Goal: Task Accomplishment & Management: Manage account settings

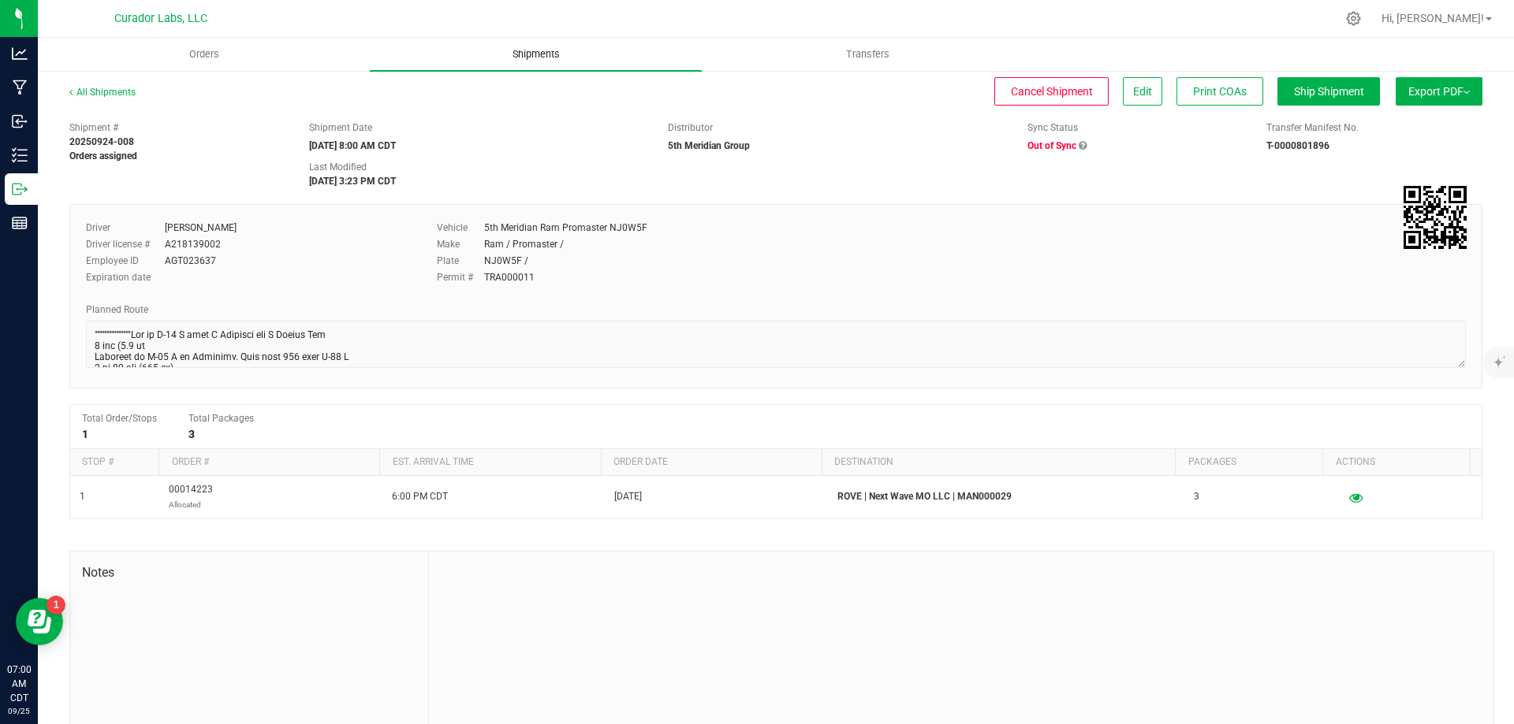
click at [538, 57] on span "Shipments" at bounding box center [536, 54] width 90 height 14
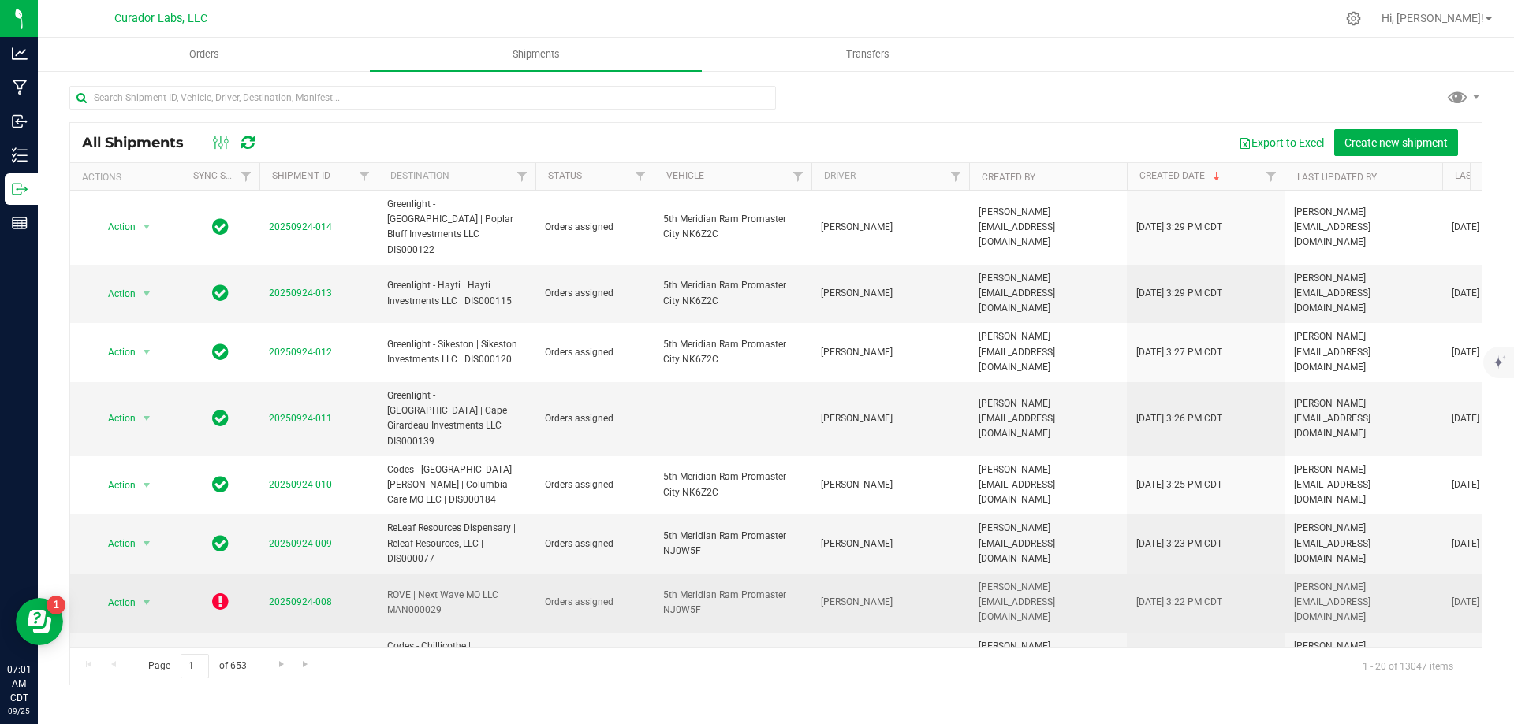
click at [214, 592] on icon at bounding box center [220, 601] width 17 height 19
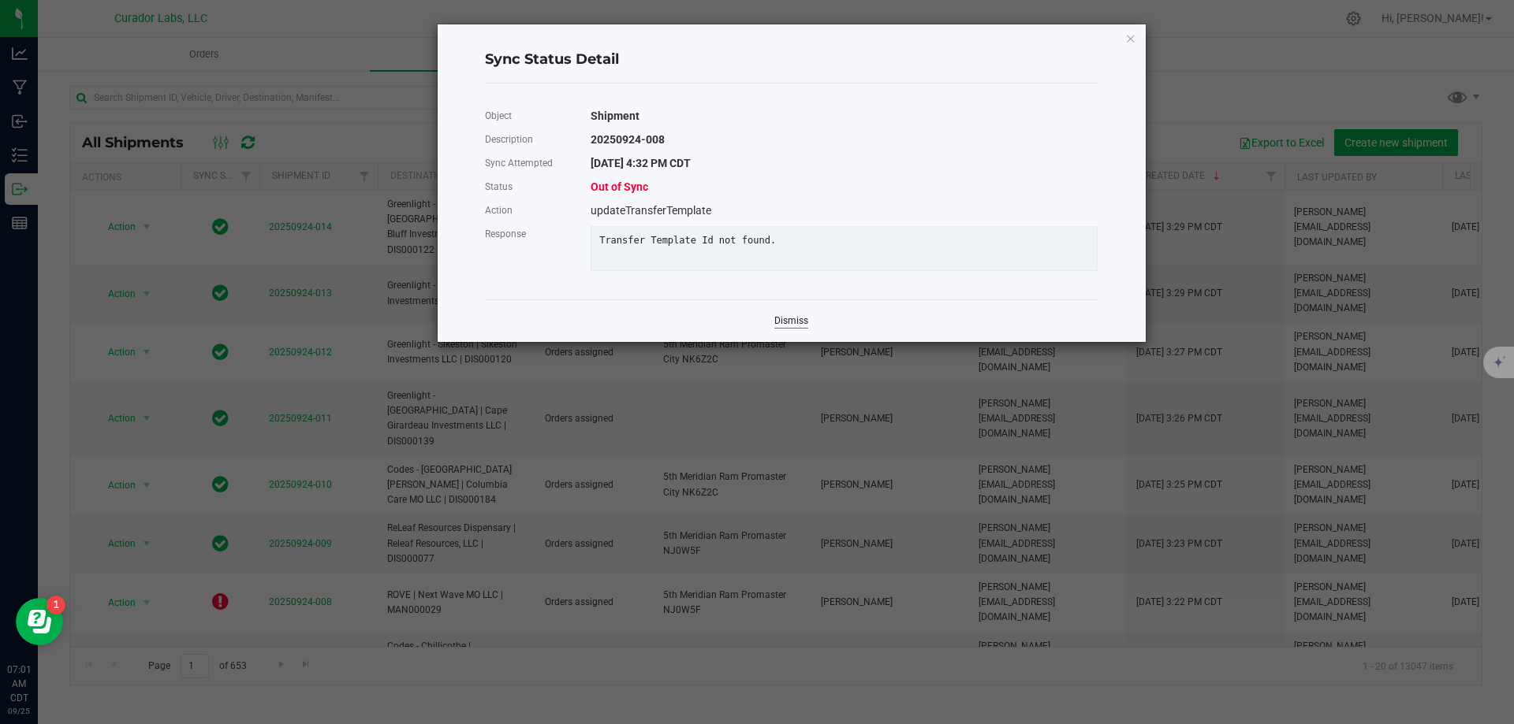
click at [793, 328] on link "Dismiss" at bounding box center [791, 321] width 34 height 13
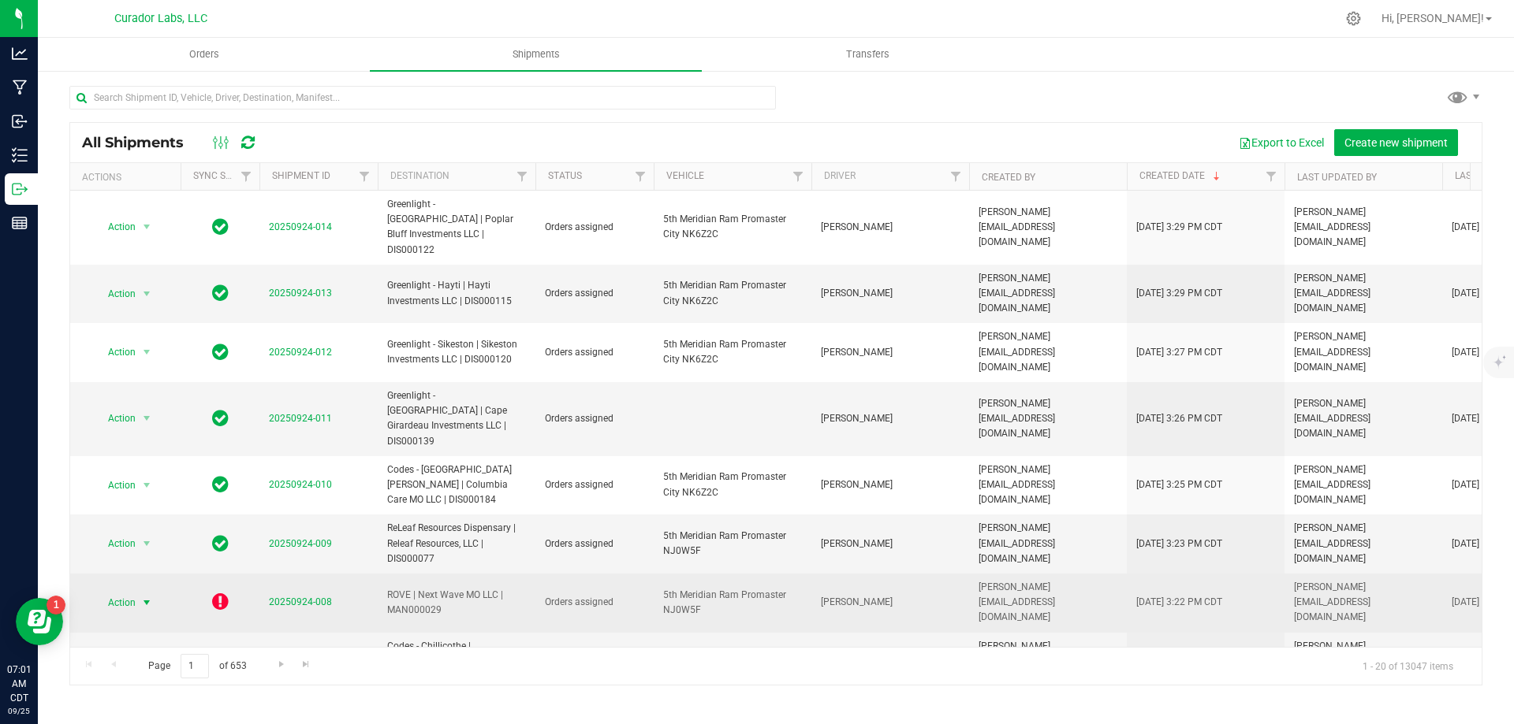
click at [151, 597] on span "select" at bounding box center [146, 603] width 13 height 13
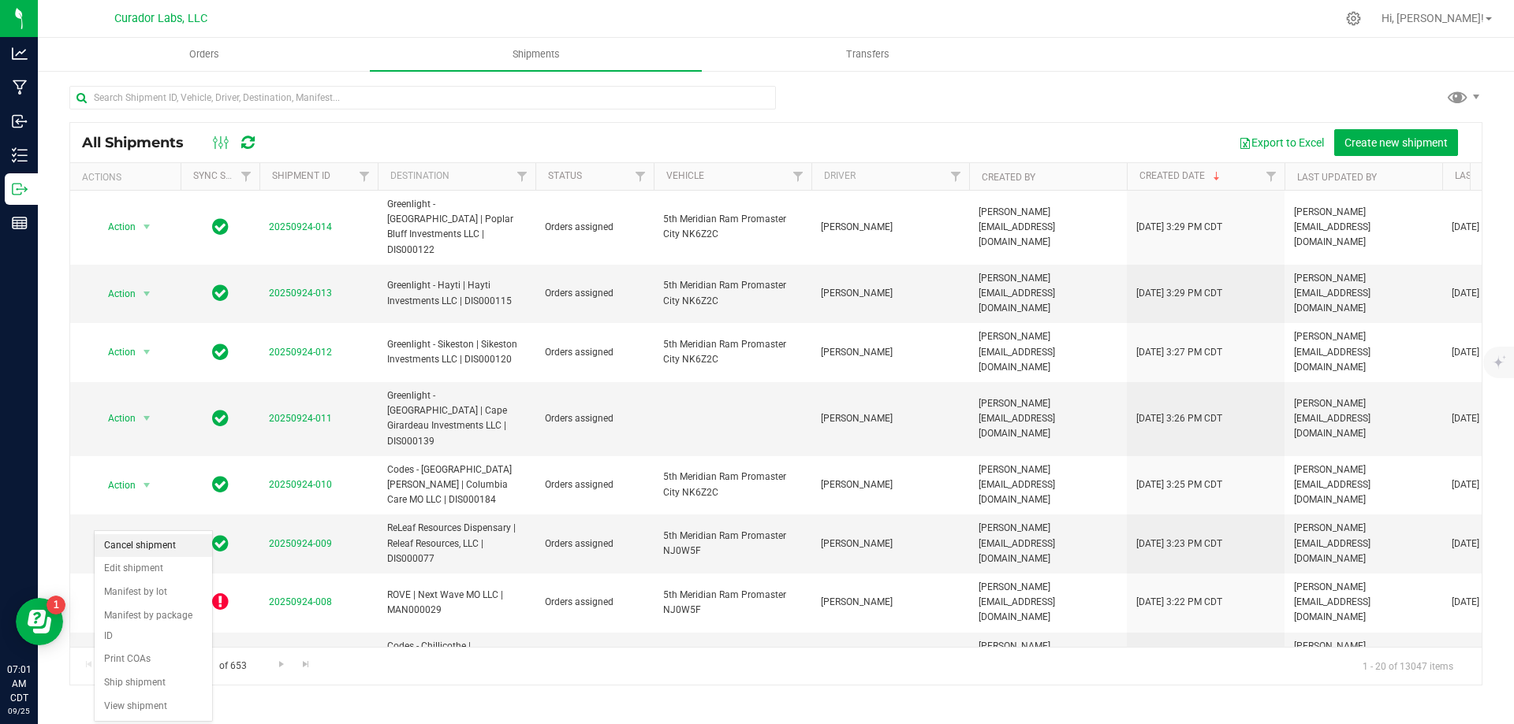
click at [150, 546] on li "Cancel shipment" at bounding box center [153, 546] width 117 height 24
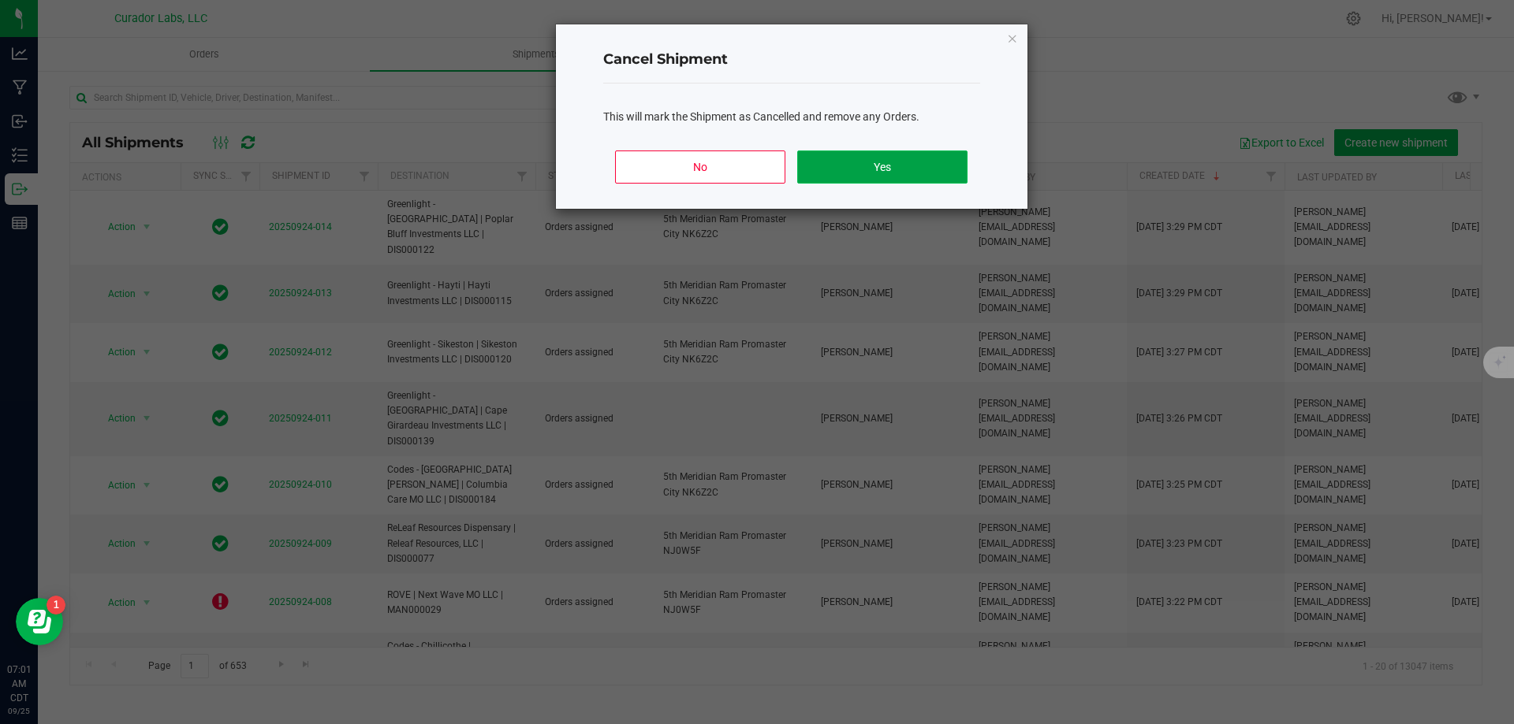
click at [862, 162] on button "Yes" at bounding box center [881, 167] width 169 height 33
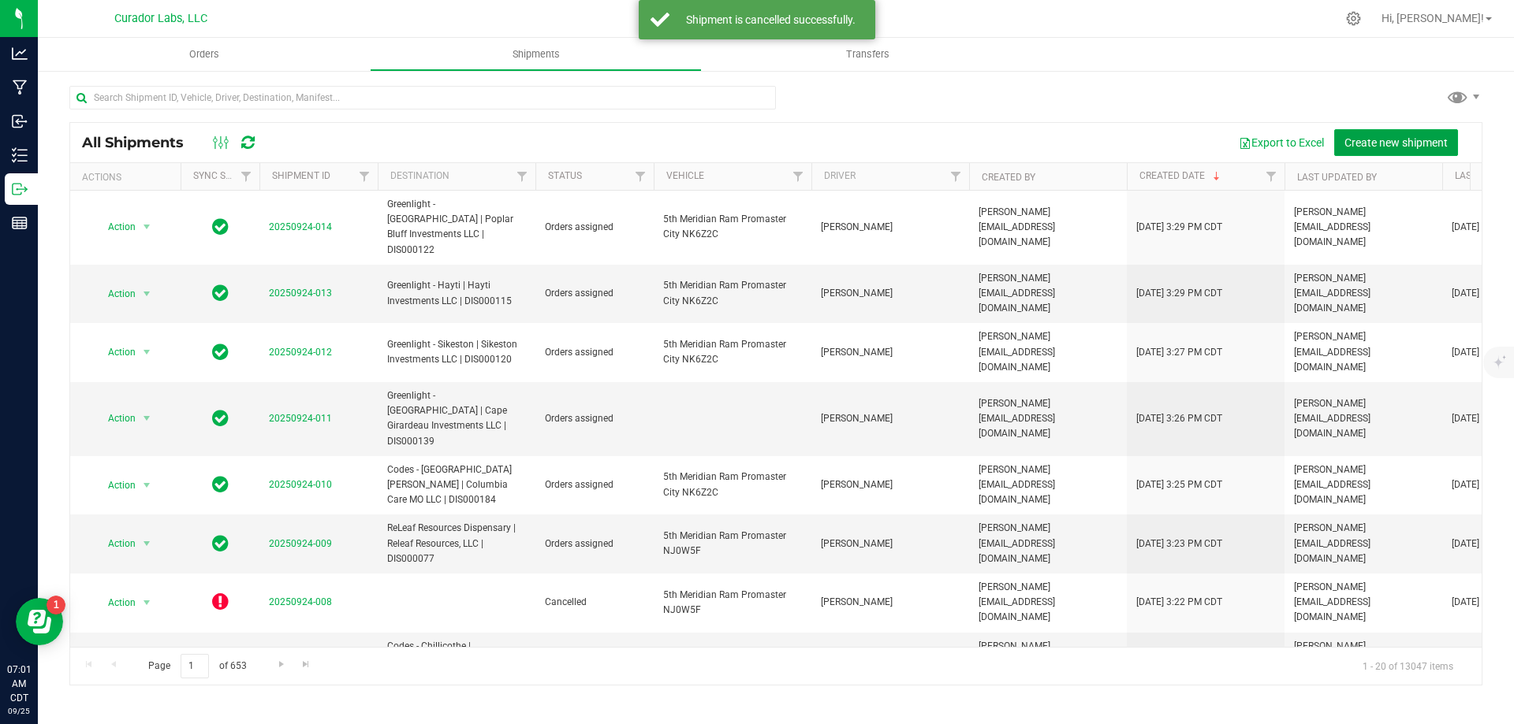
click at [1380, 140] on span "Create new shipment" at bounding box center [1395, 142] width 103 height 13
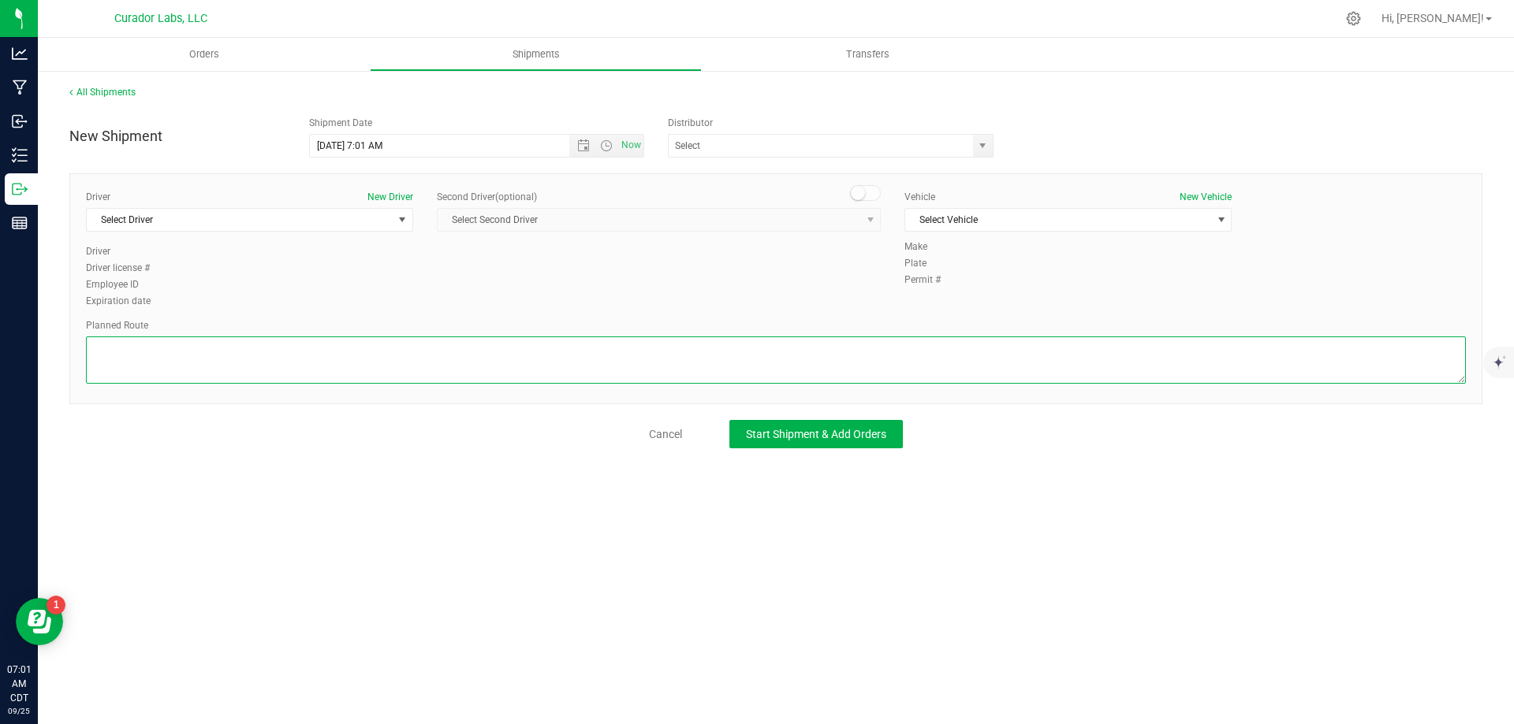
click at [406, 361] on textarea at bounding box center [776, 360] width 1380 height 47
paste textarea """"""""""""""""Get on I-70 W from [GEOGRAPHIC_DATA] and E [PERSON_NAME] Ave 3 m…"
type textarea """"""""""""""""Get on I-70 W from [GEOGRAPHIC_DATA] and E [PERSON_NAME] Ave 3 m…"
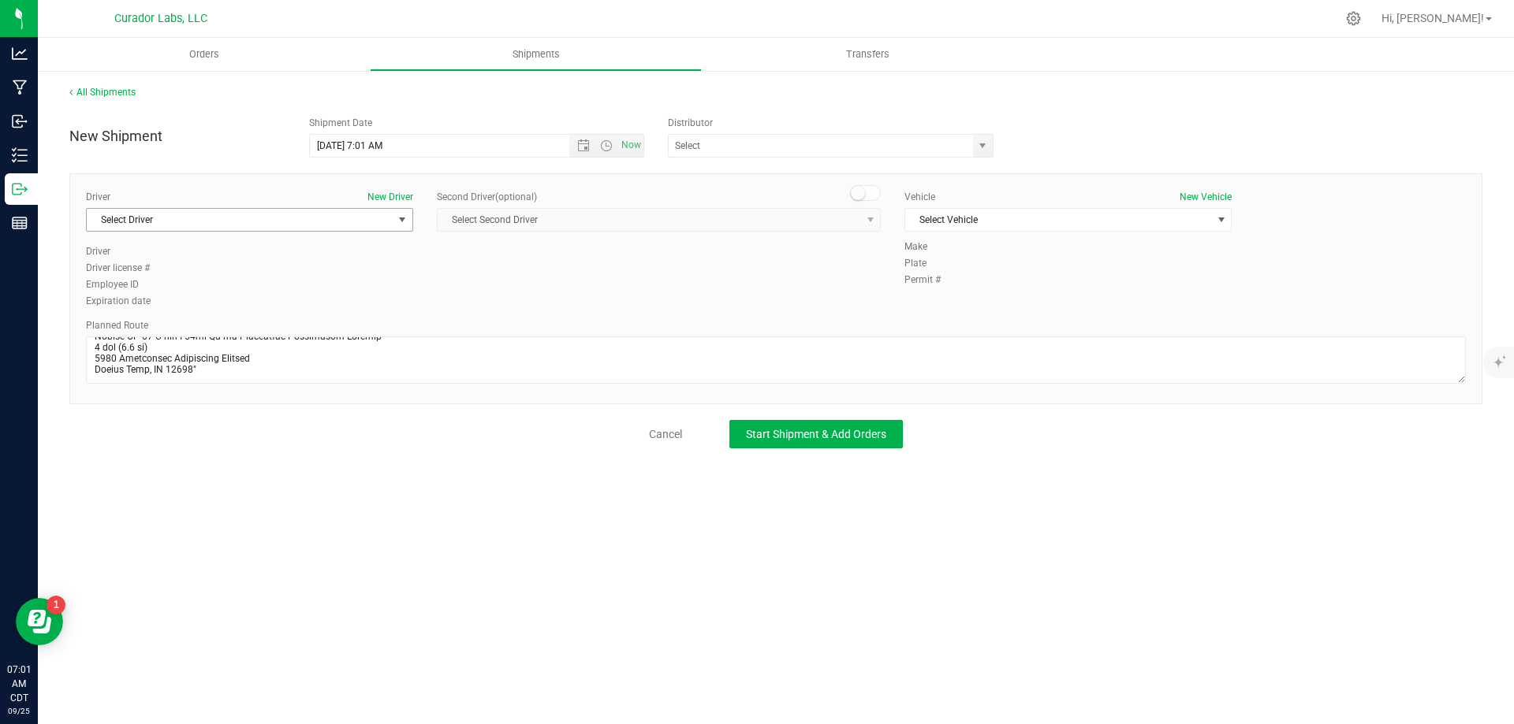
click at [328, 221] on span "Select Driver" at bounding box center [240, 220] width 306 height 22
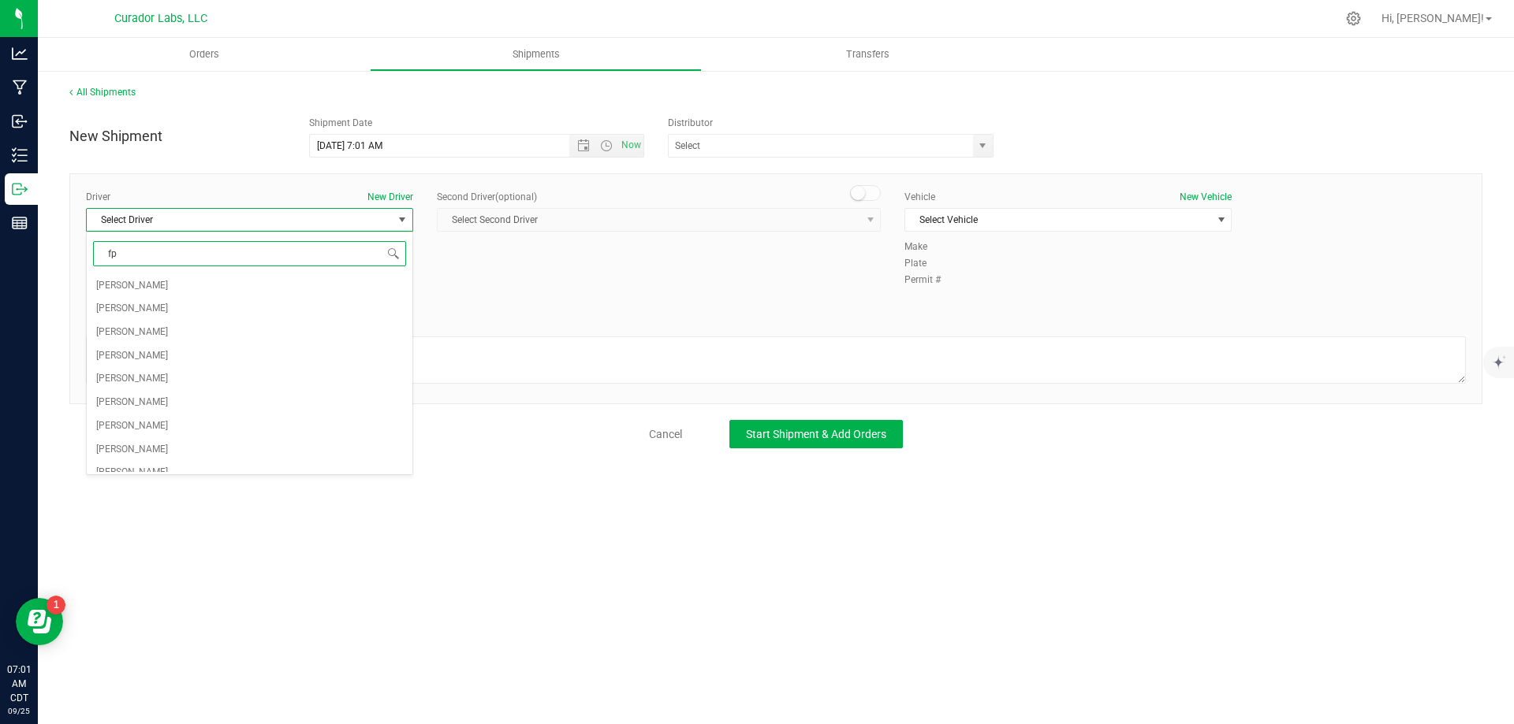
type input "f"
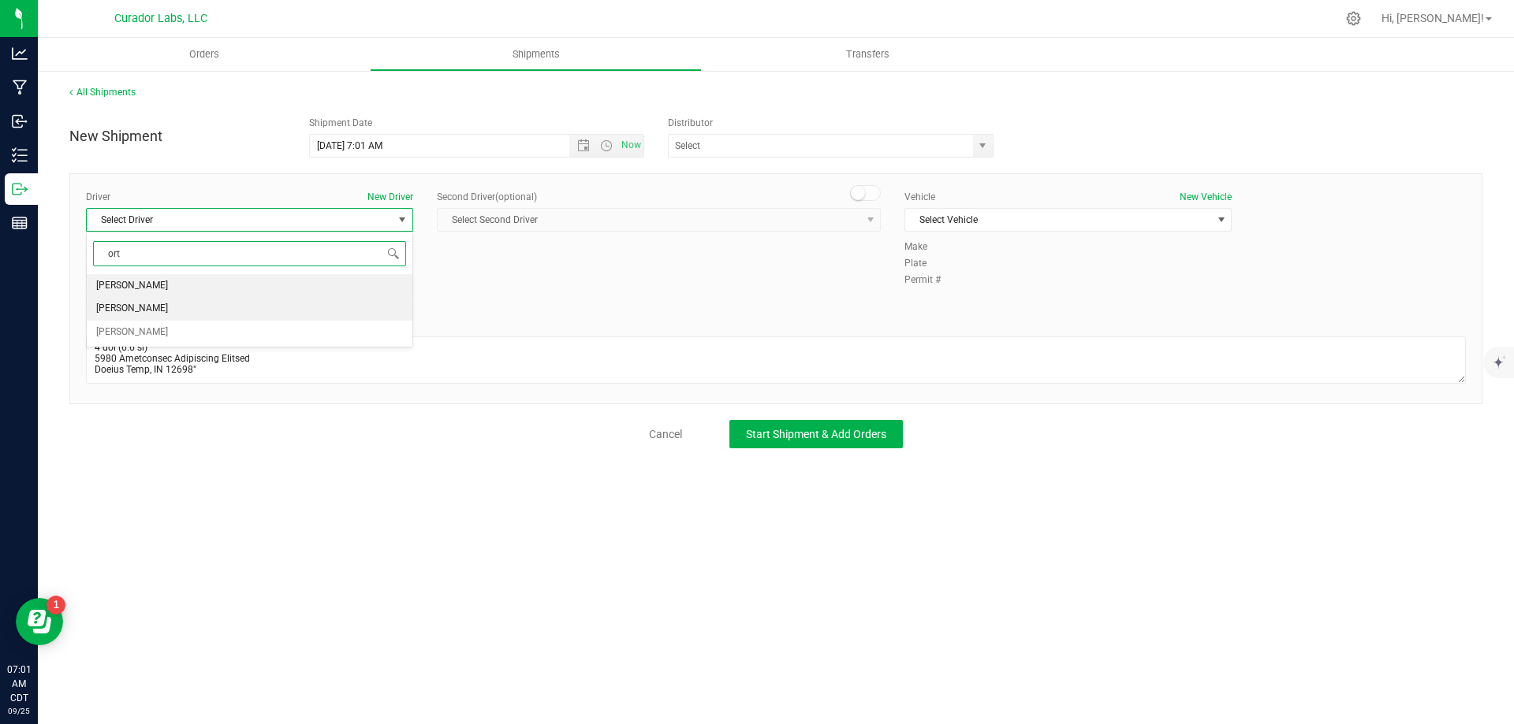
click at [139, 311] on span "[PERSON_NAME]" at bounding box center [132, 309] width 72 height 20
type input "ort"
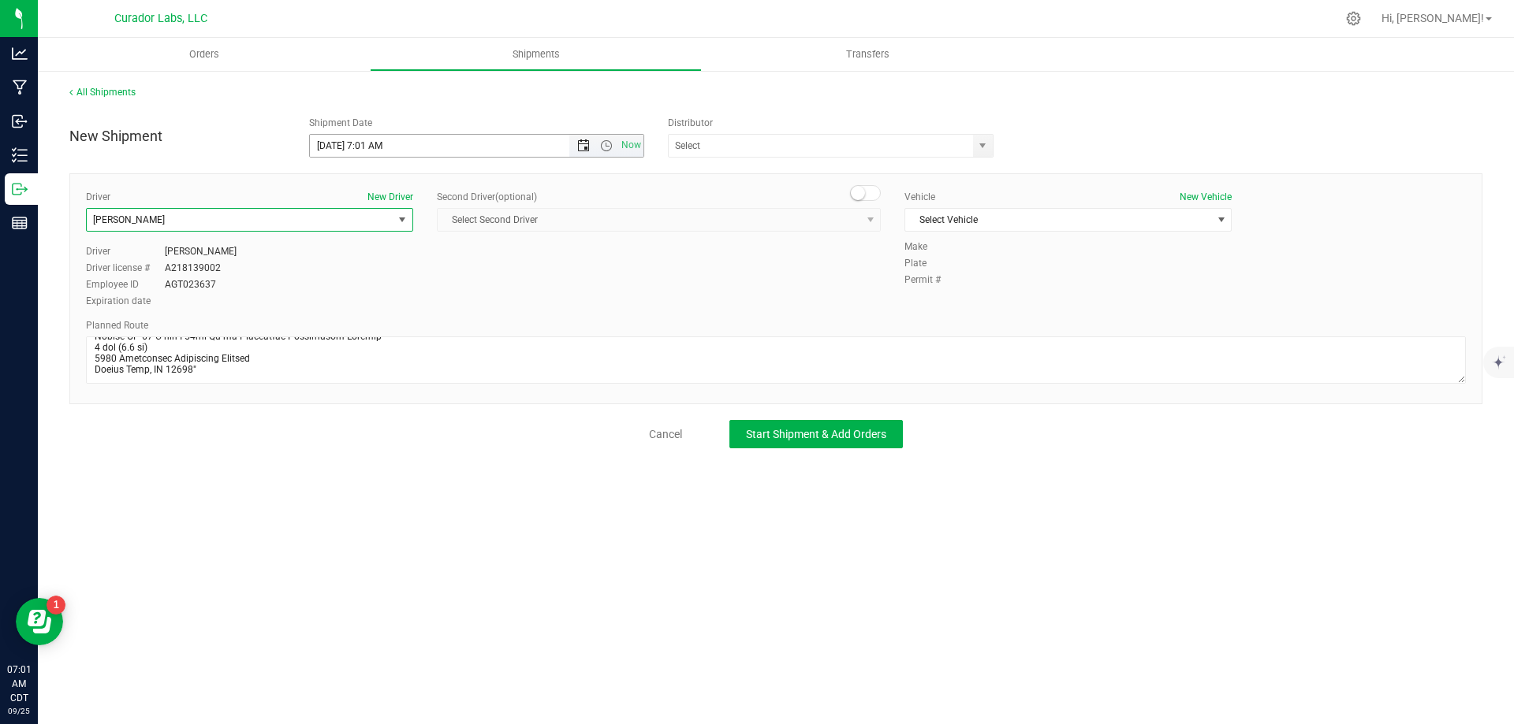
click at [586, 143] on span "Open the date view" at bounding box center [583, 146] width 13 height 13
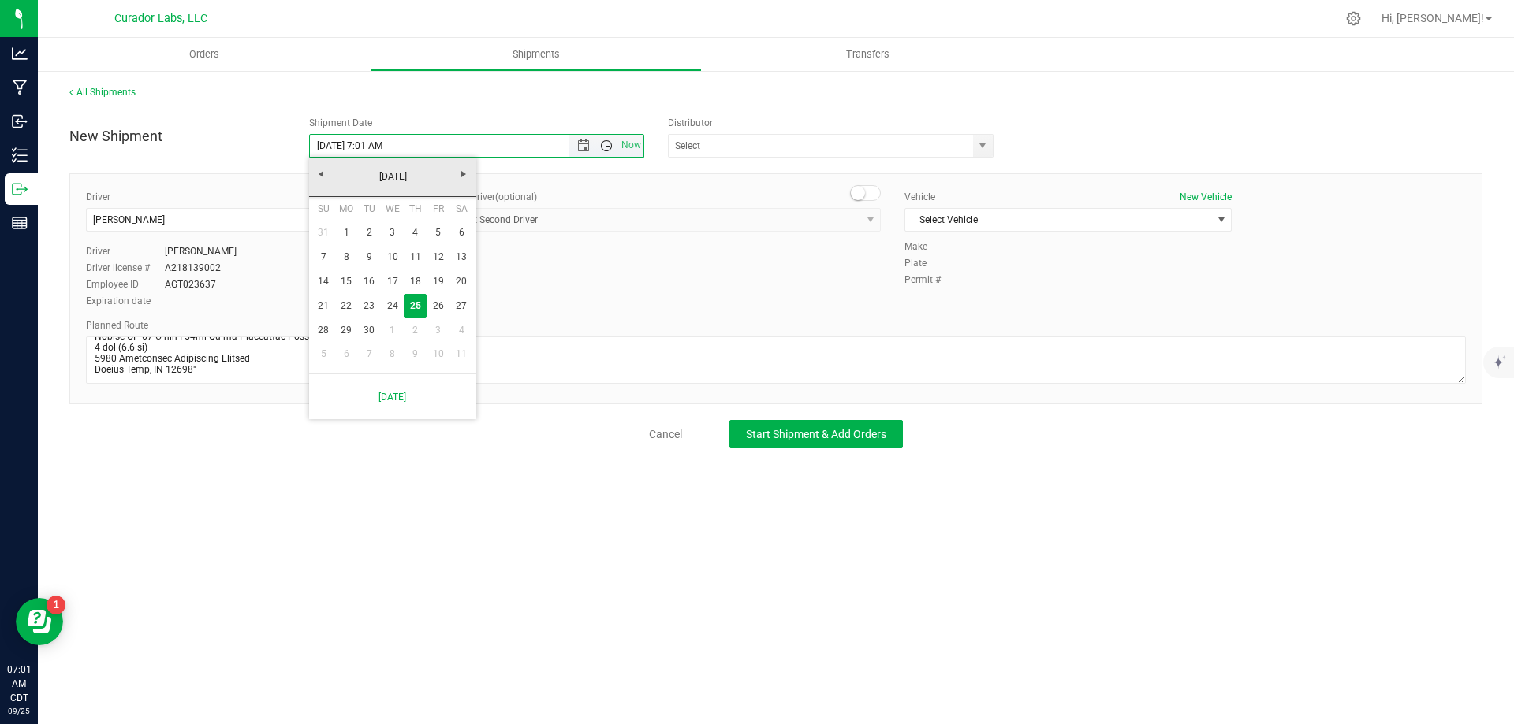
click at [600, 146] on span "Open the time view" at bounding box center [606, 146] width 13 height 13
click at [374, 178] on li "8:00 AM" at bounding box center [476, 180] width 333 height 20
type input "[DATE] 8:00 AM"
click at [974, 143] on span "select" at bounding box center [983, 146] width 20 height 22
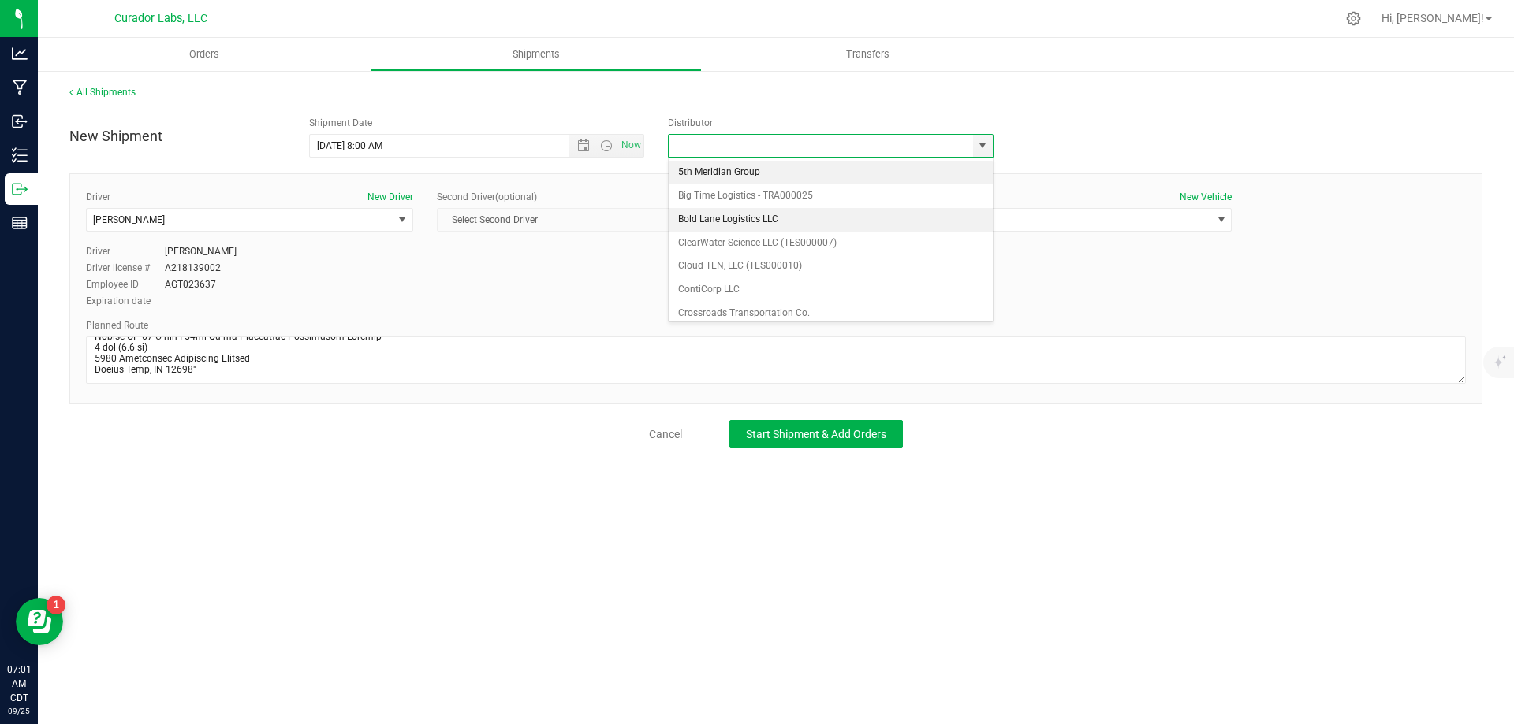
click at [794, 177] on li "5th Meridian Group" at bounding box center [830, 173] width 324 height 24
type input "5th Meridian Group"
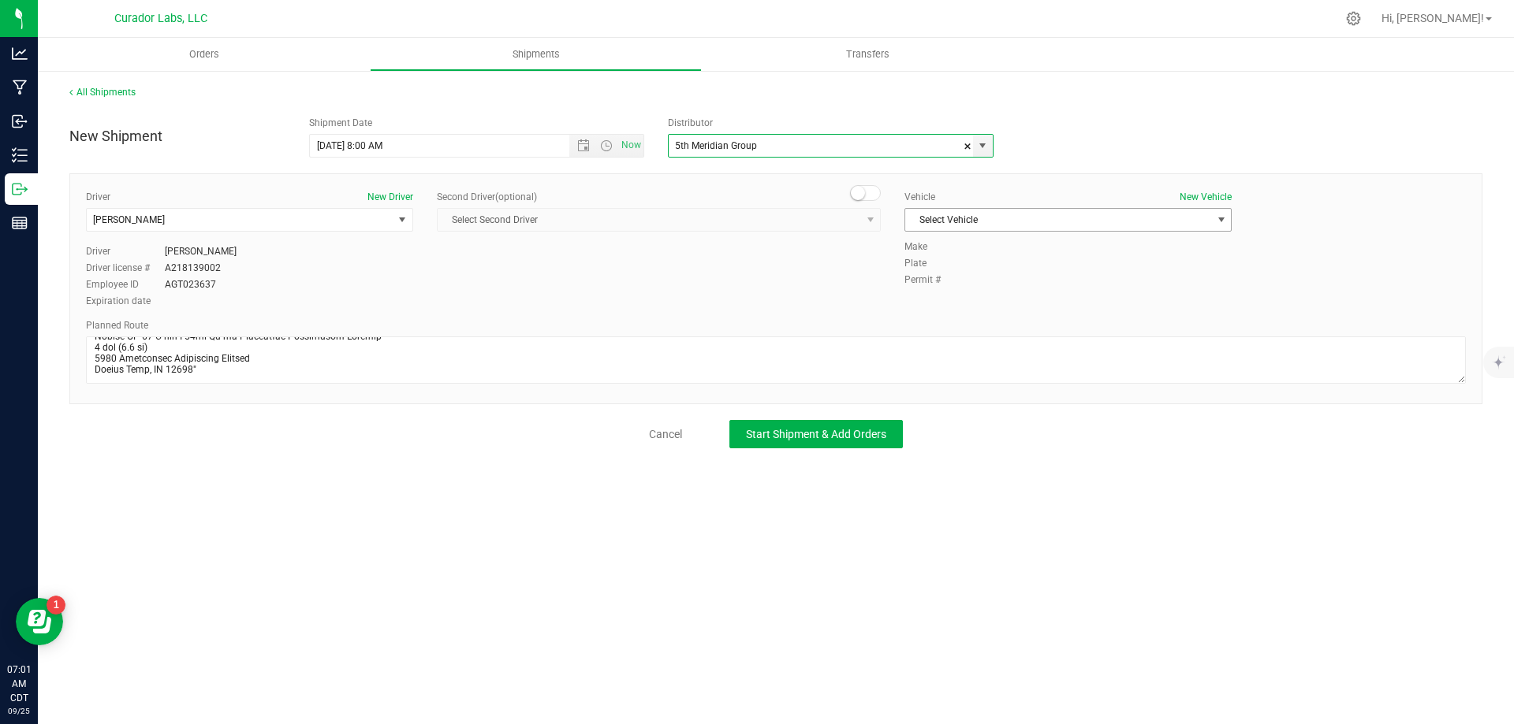
click at [1033, 222] on span "Select Vehicle" at bounding box center [1058, 220] width 306 height 22
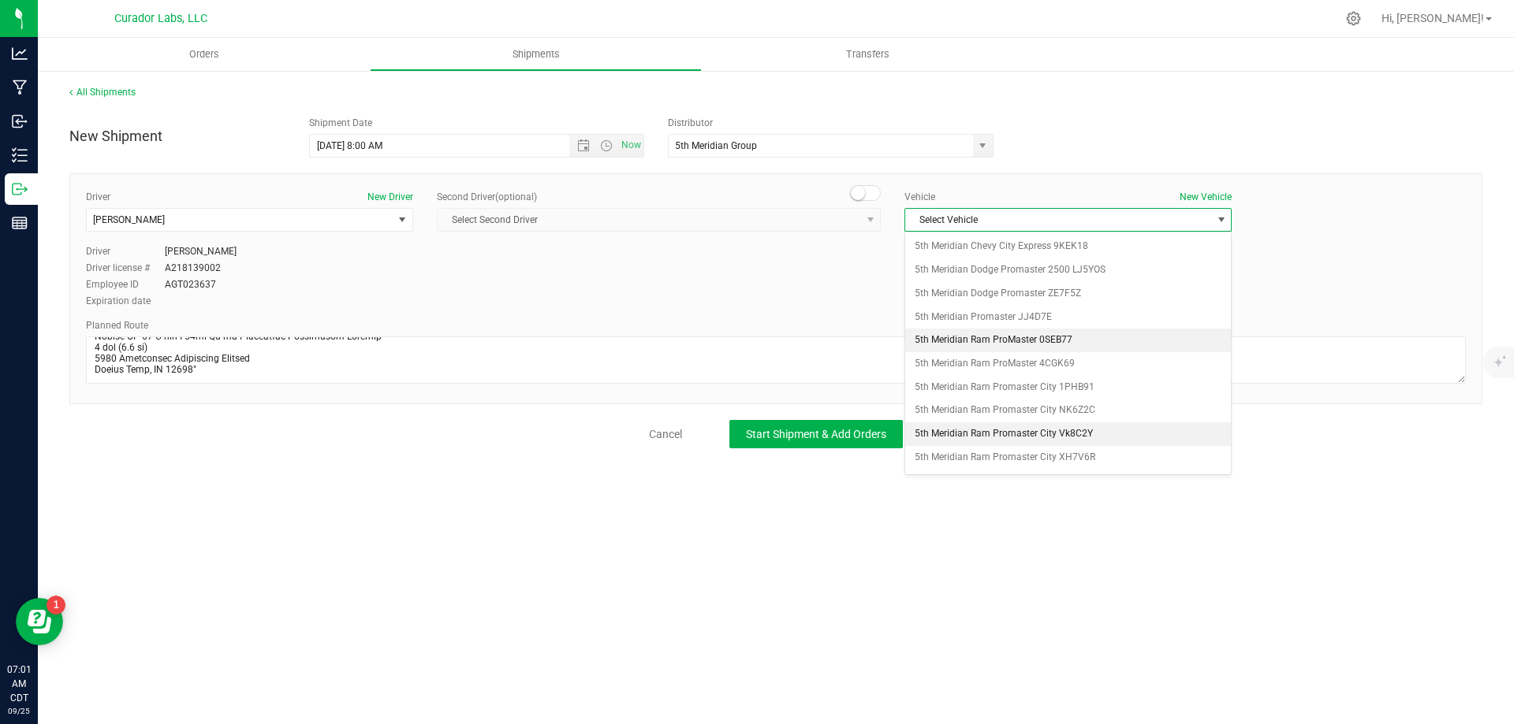
scroll to position [173, 0]
click at [1026, 355] on li "5th Meridian Ram Promaster NJ0W5F" at bounding box center [1068, 355] width 326 height 24
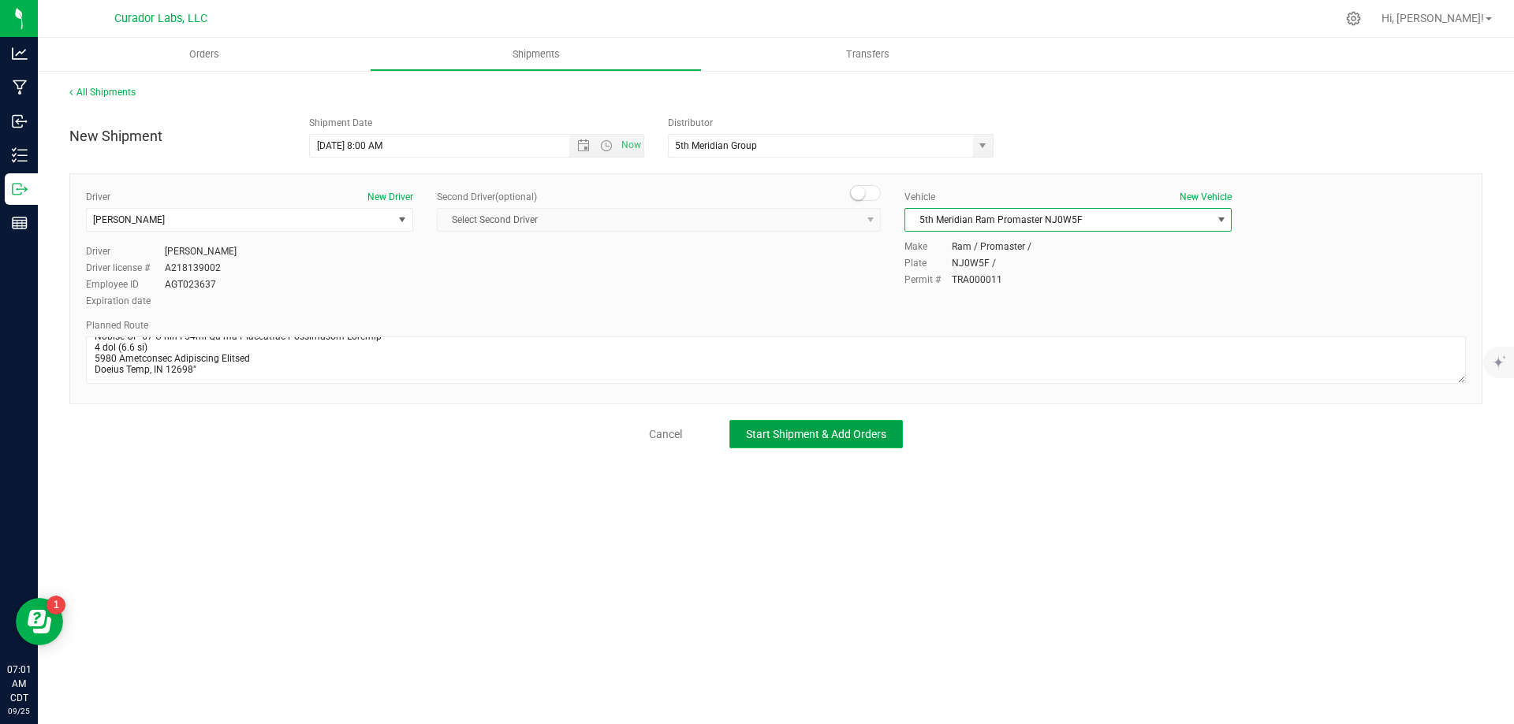
click at [855, 445] on button "Start Shipment & Add Orders" at bounding box center [815, 434] width 173 height 28
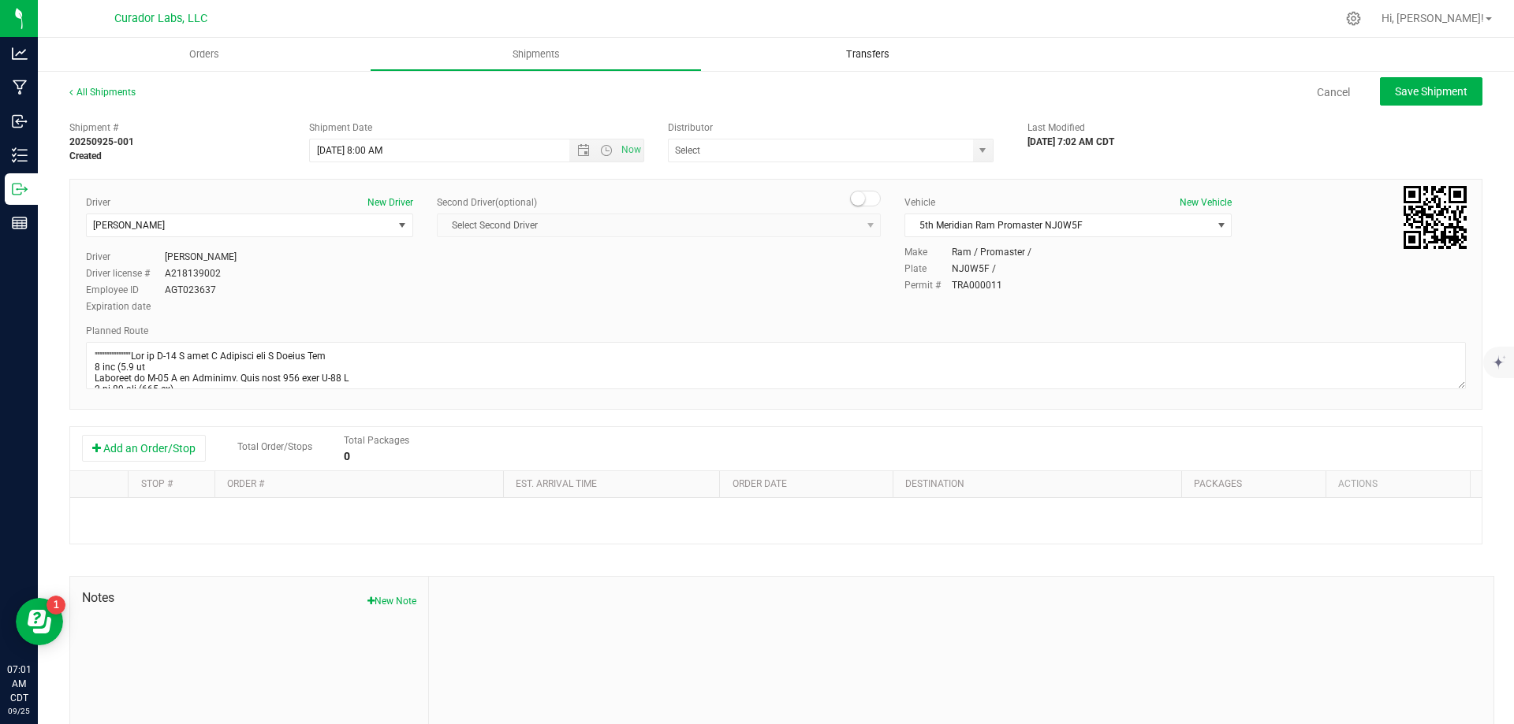
type input "5th Meridian Group"
click at [131, 458] on button "Add an Order/Stop" at bounding box center [144, 448] width 124 height 27
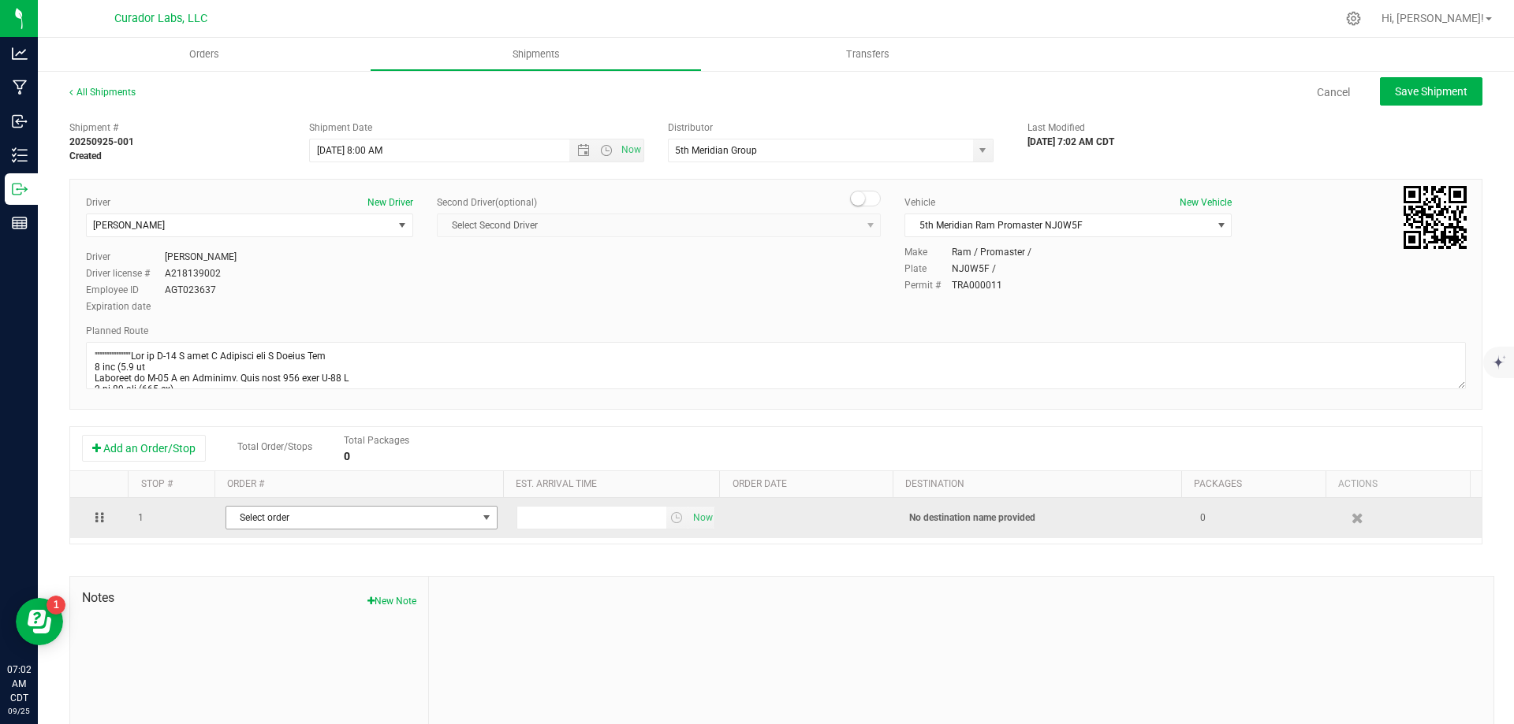
click at [237, 527] on span "Select order" at bounding box center [351, 518] width 251 height 22
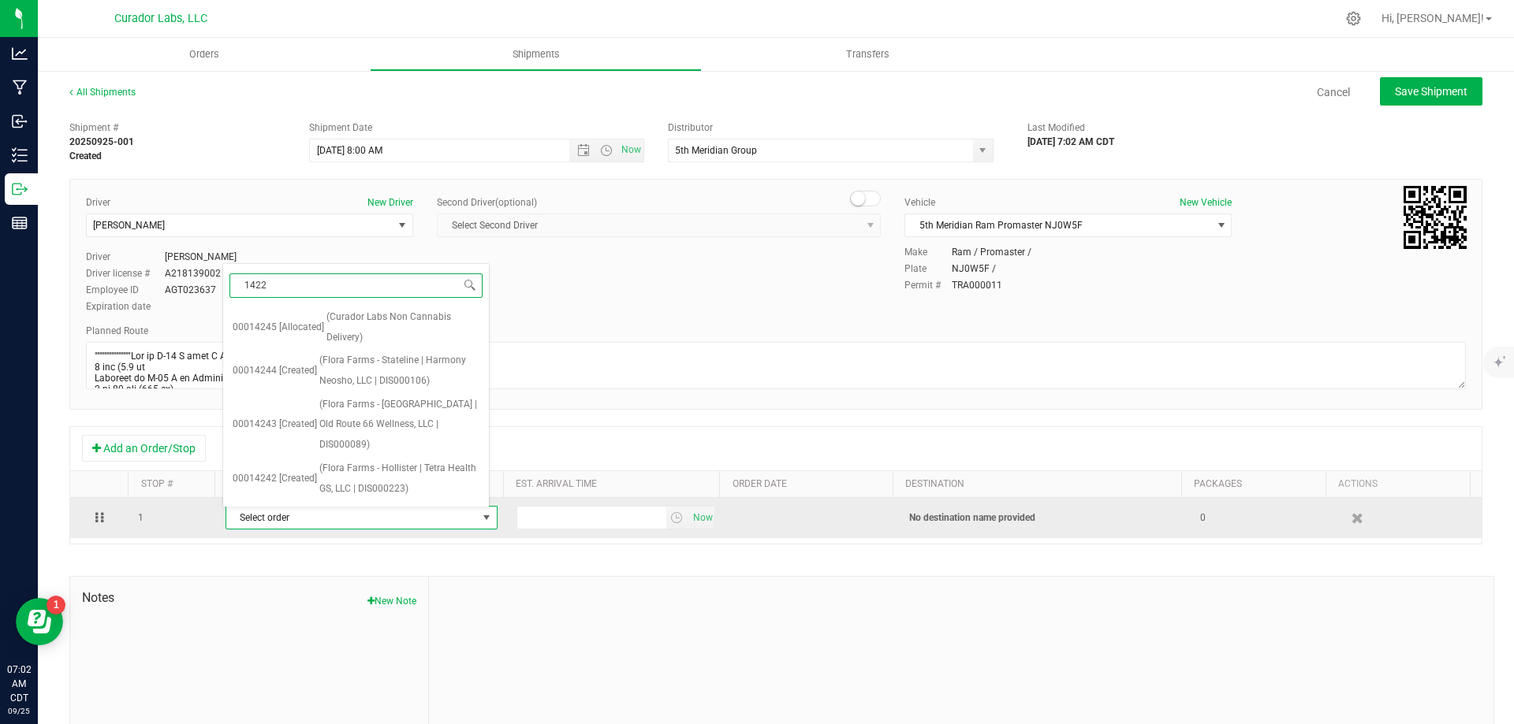
type input "14223"
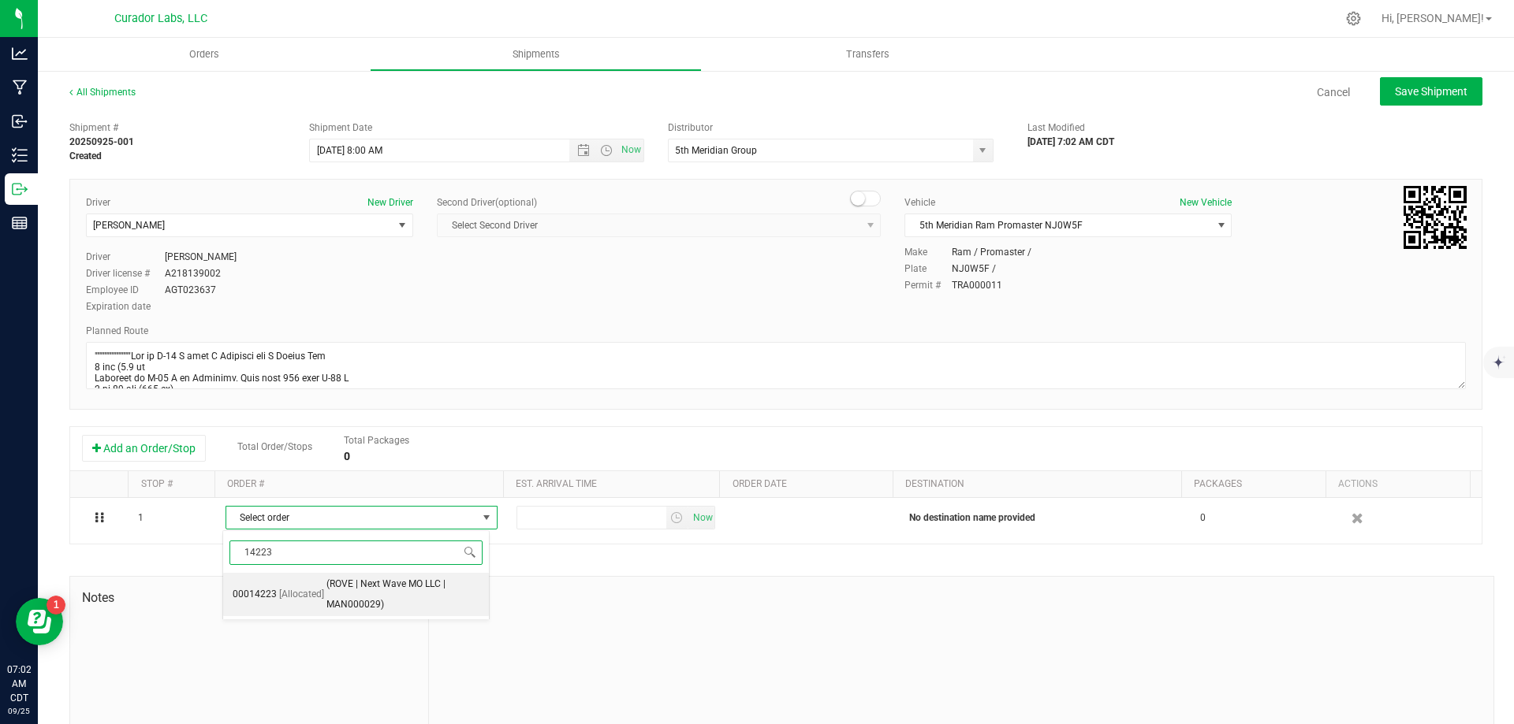
click at [313, 602] on span "[Allocated]" at bounding box center [301, 595] width 45 height 20
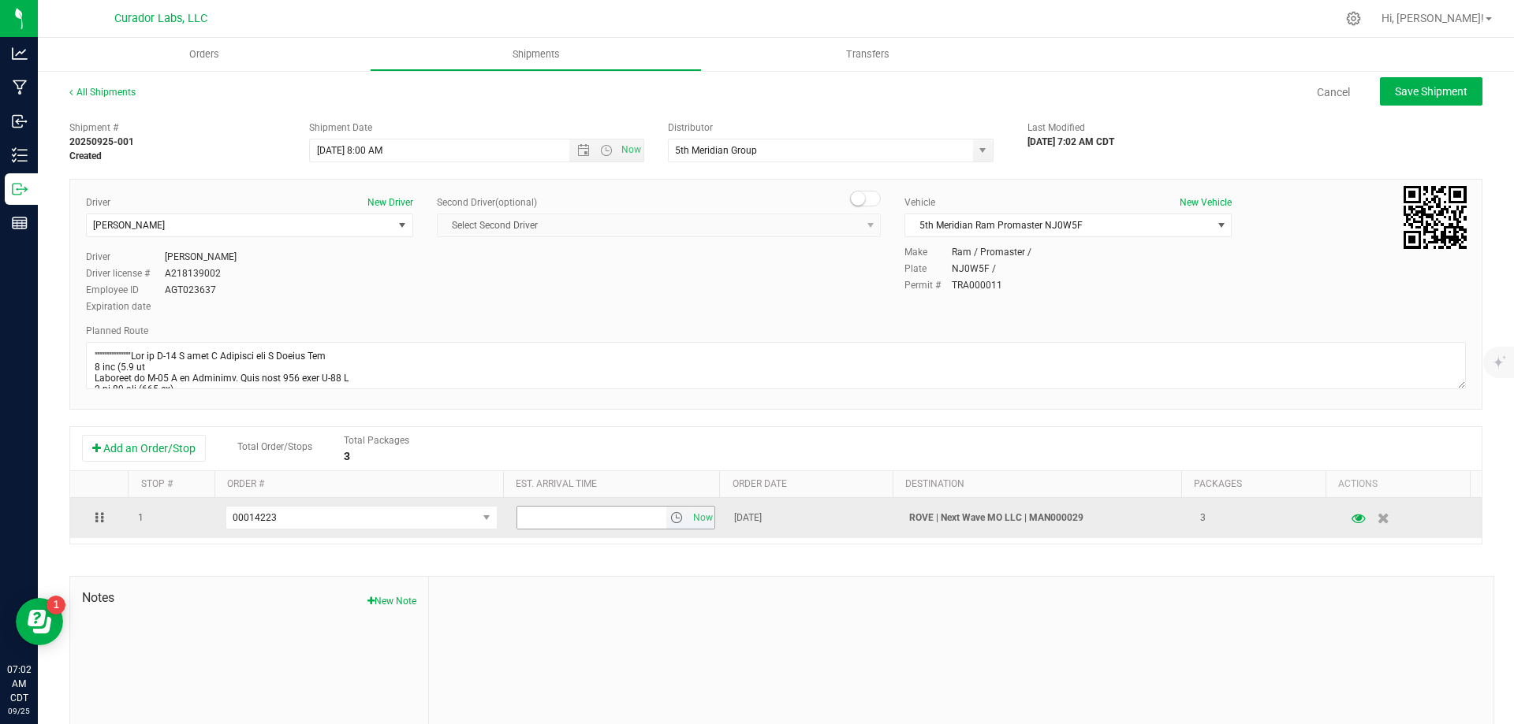
click at [688, 525] on span "Now" at bounding box center [701, 518] width 26 height 22
click at [670, 519] on span "select" at bounding box center [676, 518] width 13 height 13
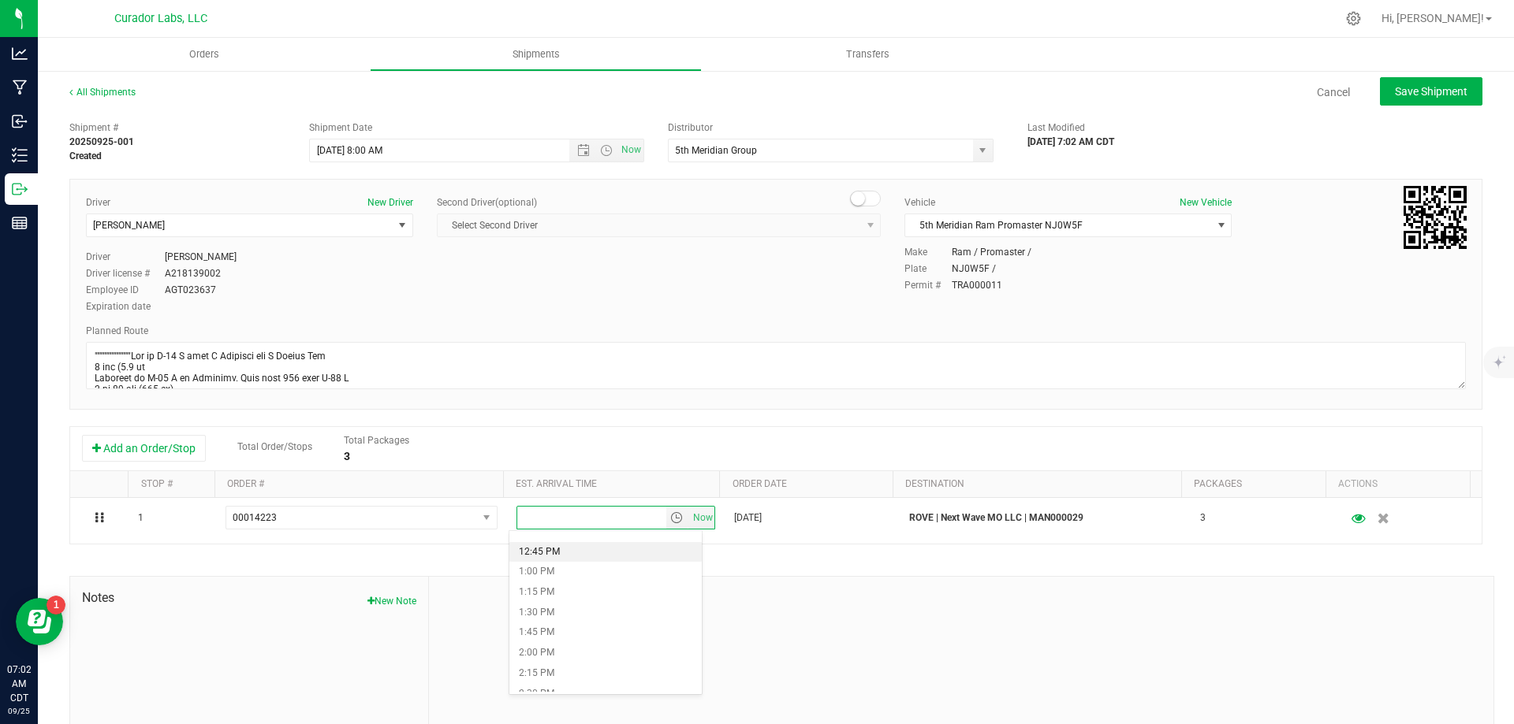
scroll to position [1104, 0]
click at [575, 593] on li "2:15 PM" at bounding box center [605, 596] width 192 height 20
click at [1421, 79] on button "Save Shipment" at bounding box center [1431, 91] width 102 height 28
type input "[DATE] 1:00 PM"
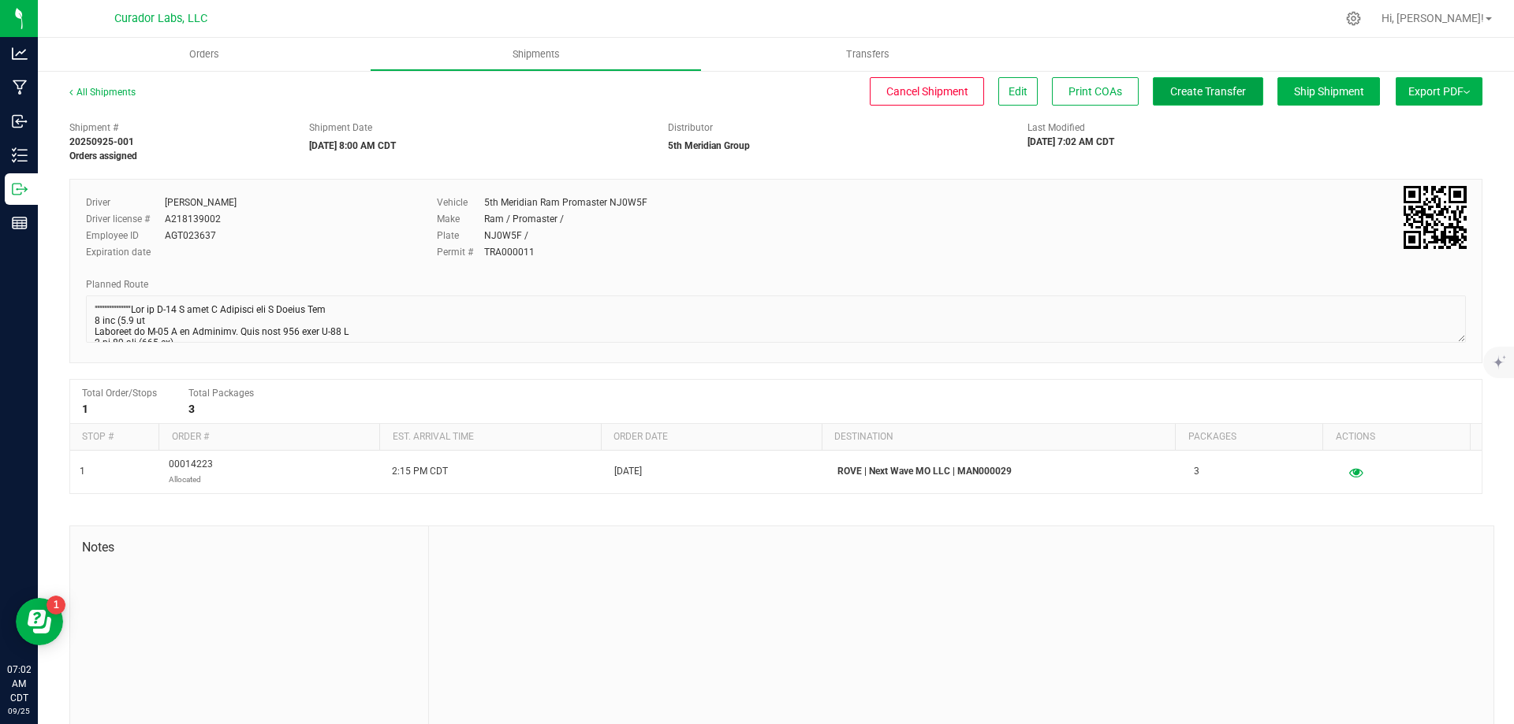
click at [1153, 92] on button "Create Transfer" at bounding box center [1208, 91] width 110 height 28
